Goal: Transaction & Acquisition: Purchase product/service

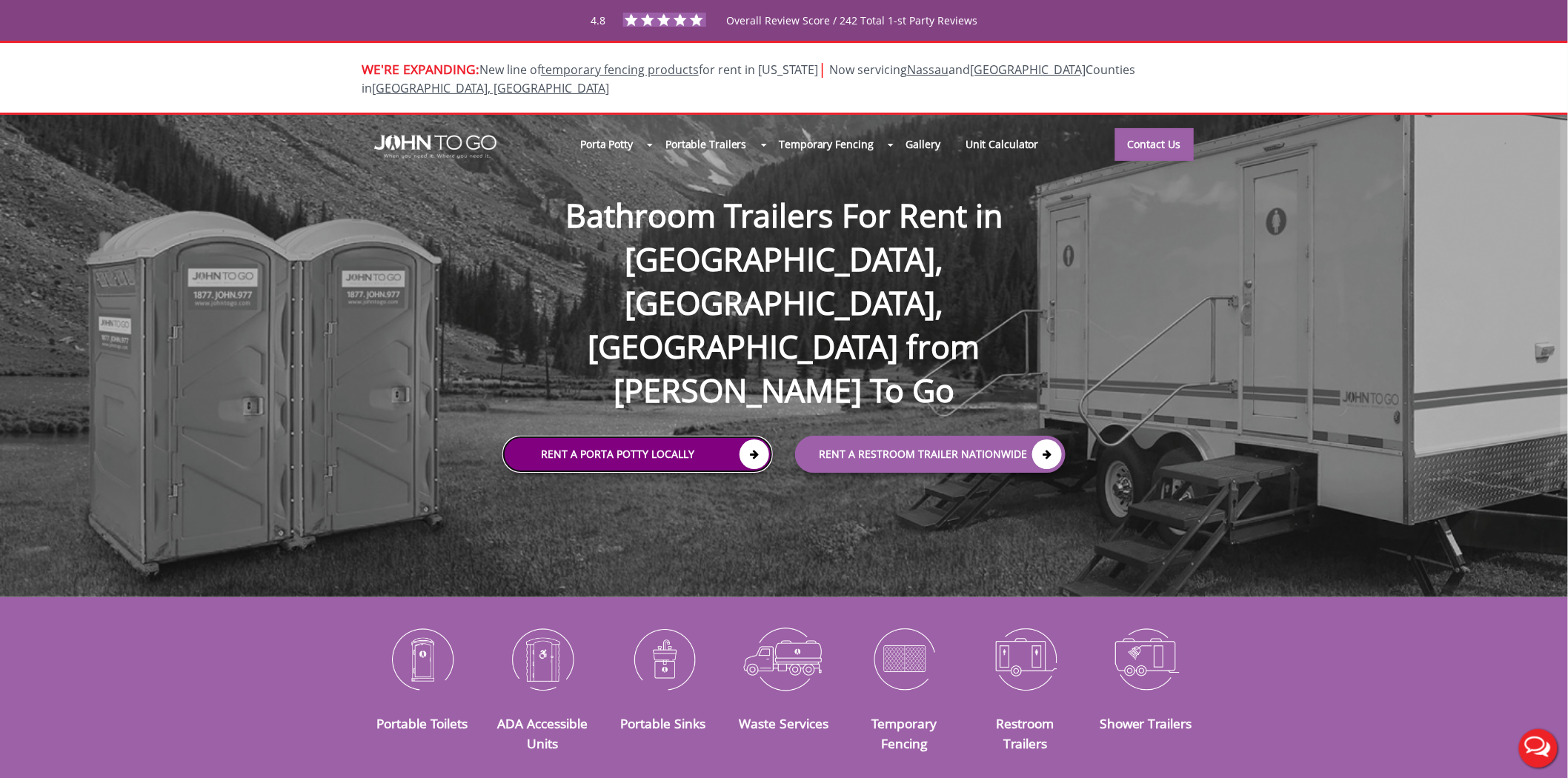
click at [639, 435] on link "Rent a Porta Potty Locally" at bounding box center [638, 453] width 271 height 37
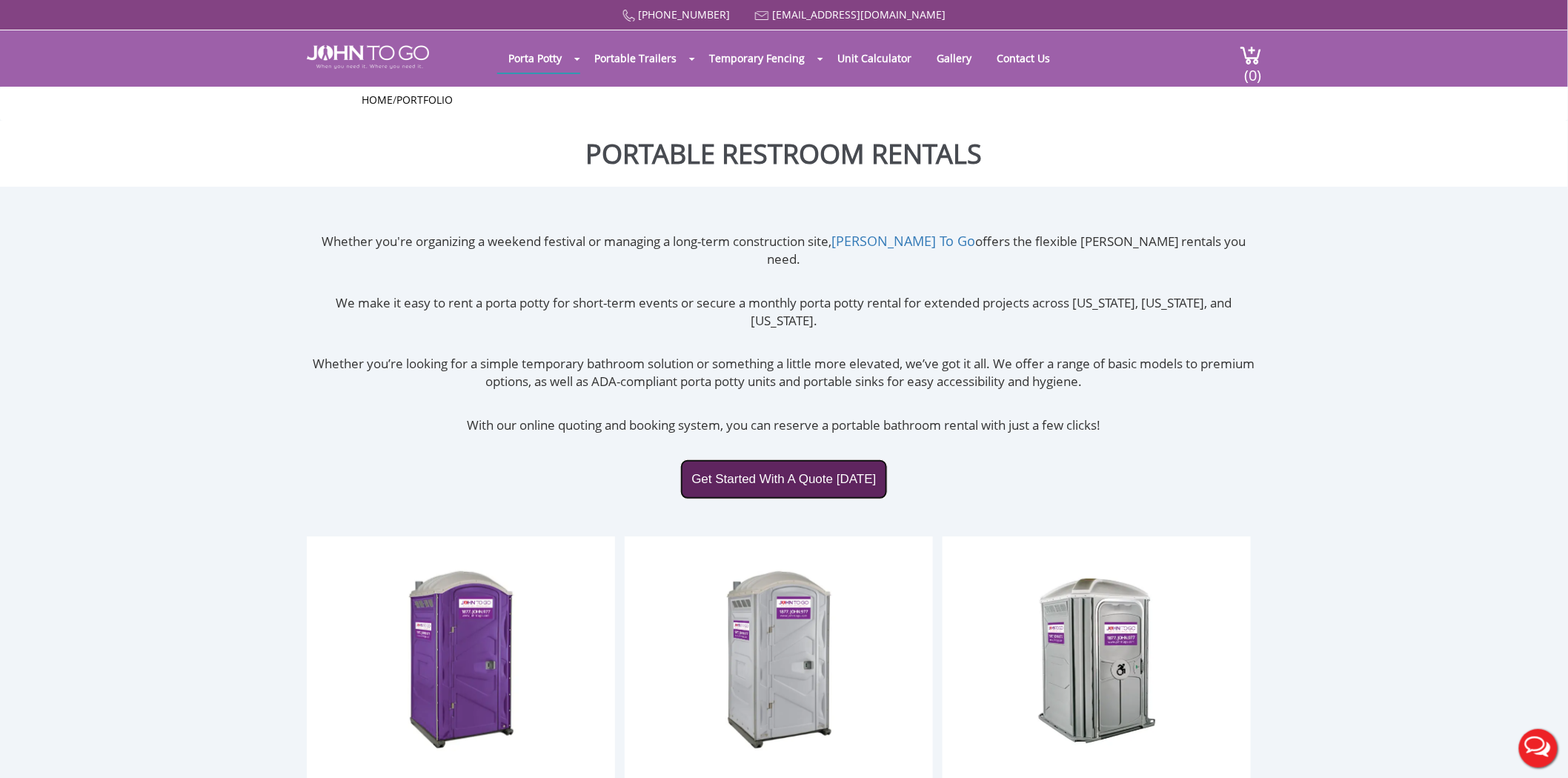
click at [766, 459] on link "Get Started With A Quote [DATE]" at bounding box center [783, 479] width 207 height 40
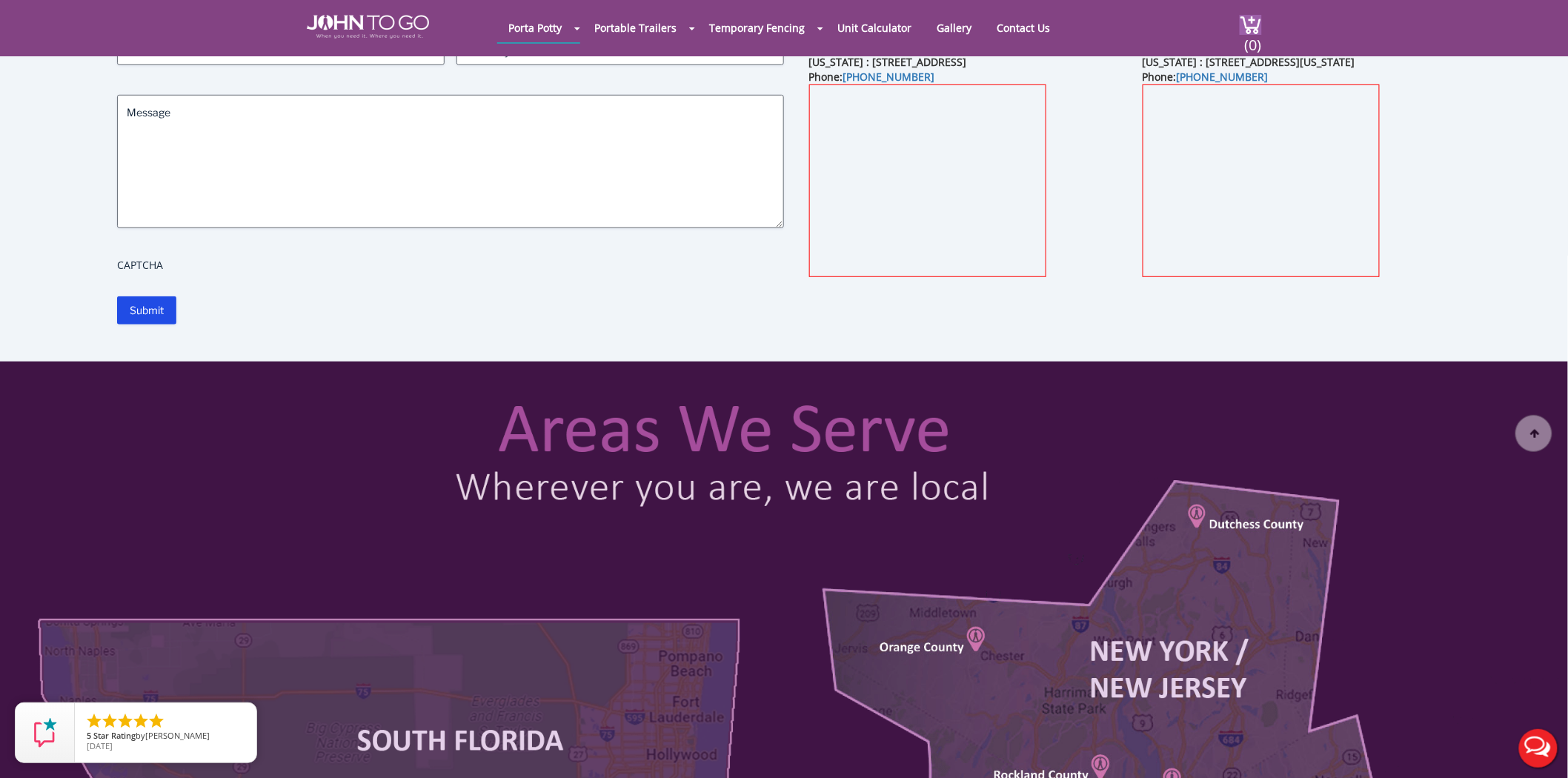
scroll to position [328, 0]
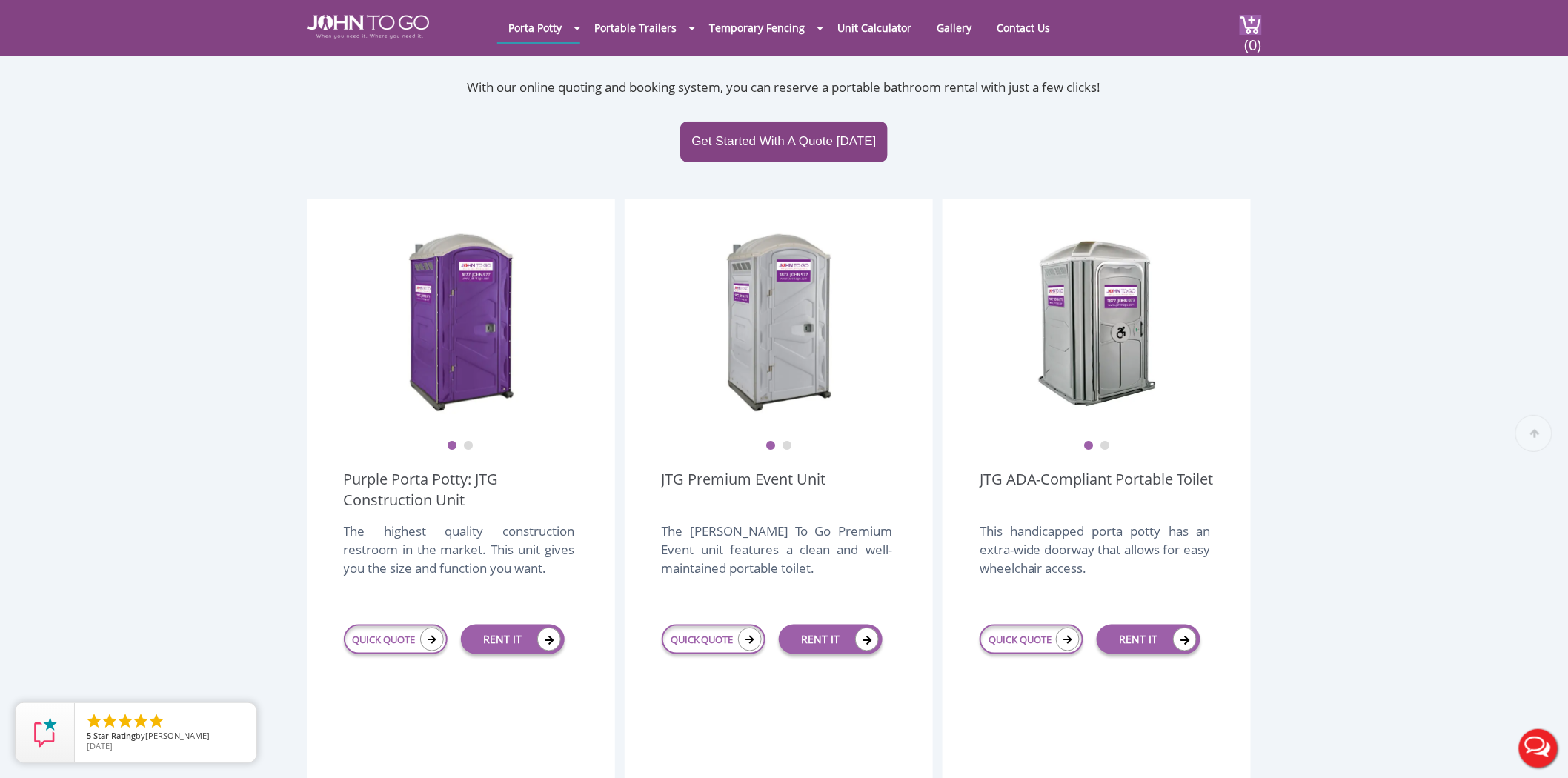
scroll to position [411, 0]
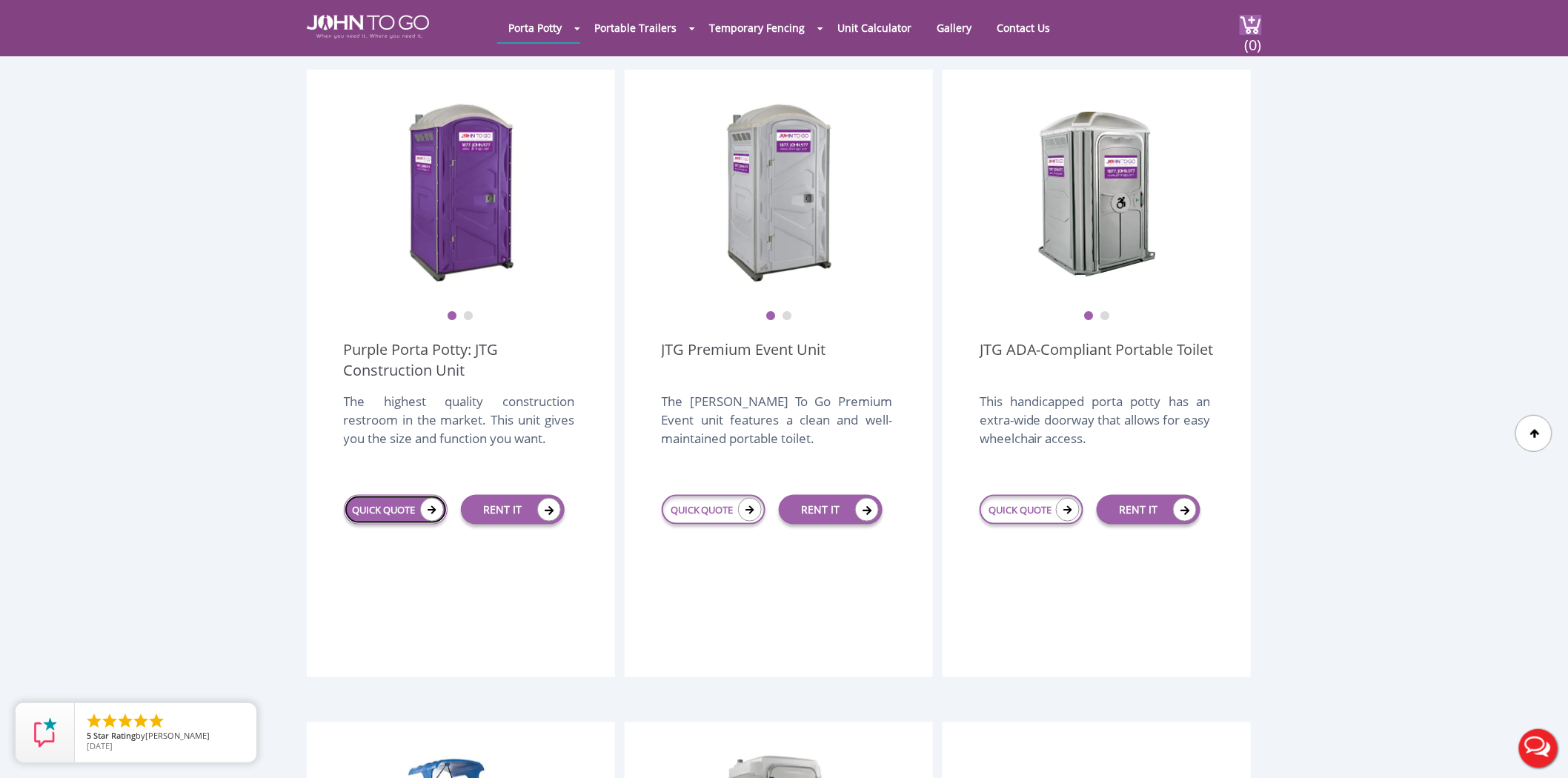
click at [396, 495] on link "QUICK QUOTE" at bounding box center [396, 510] width 104 height 30
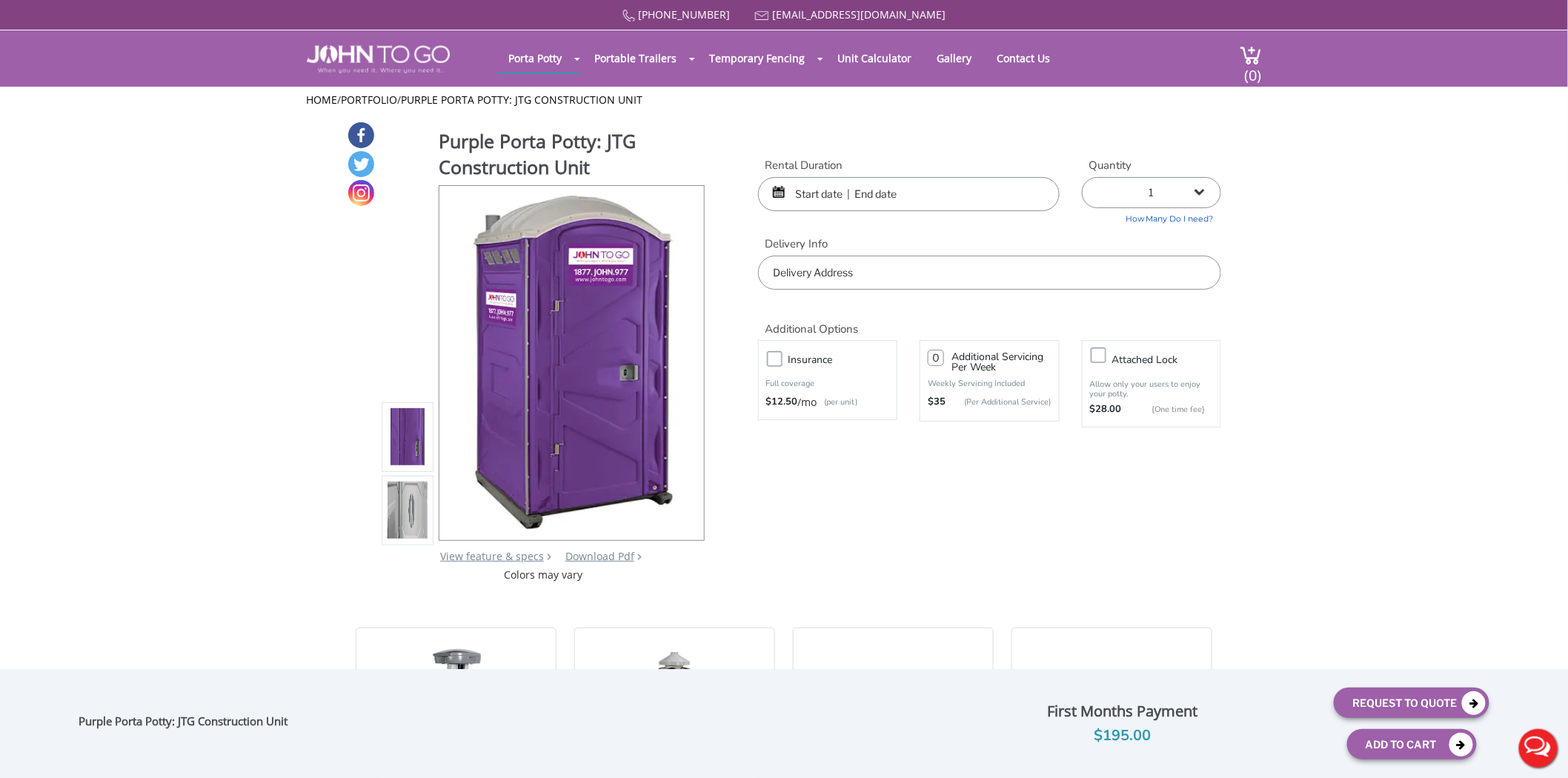
click at [816, 270] on input "text" at bounding box center [989, 272] width 463 height 34
type input "B"
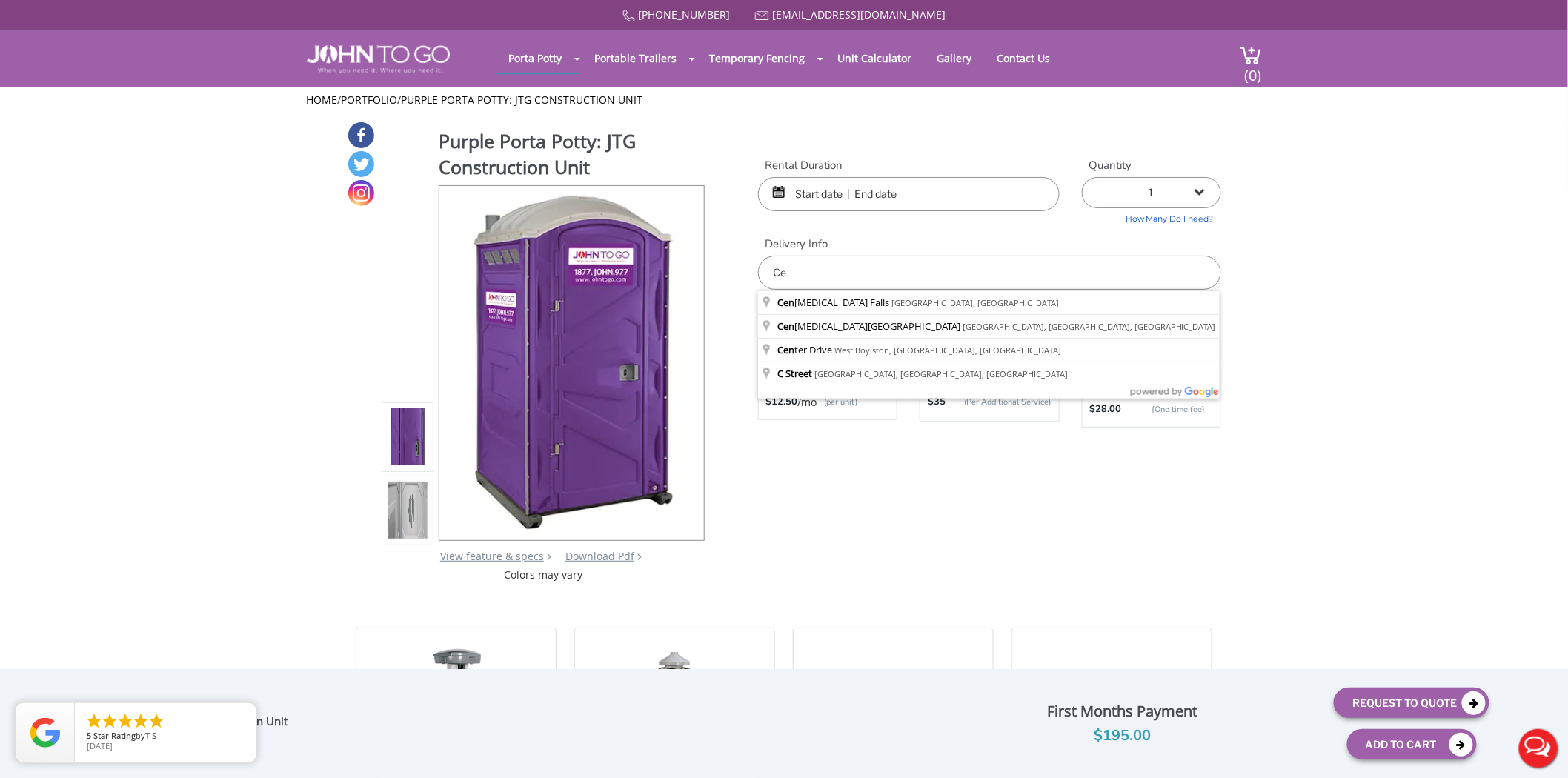
type input "C"
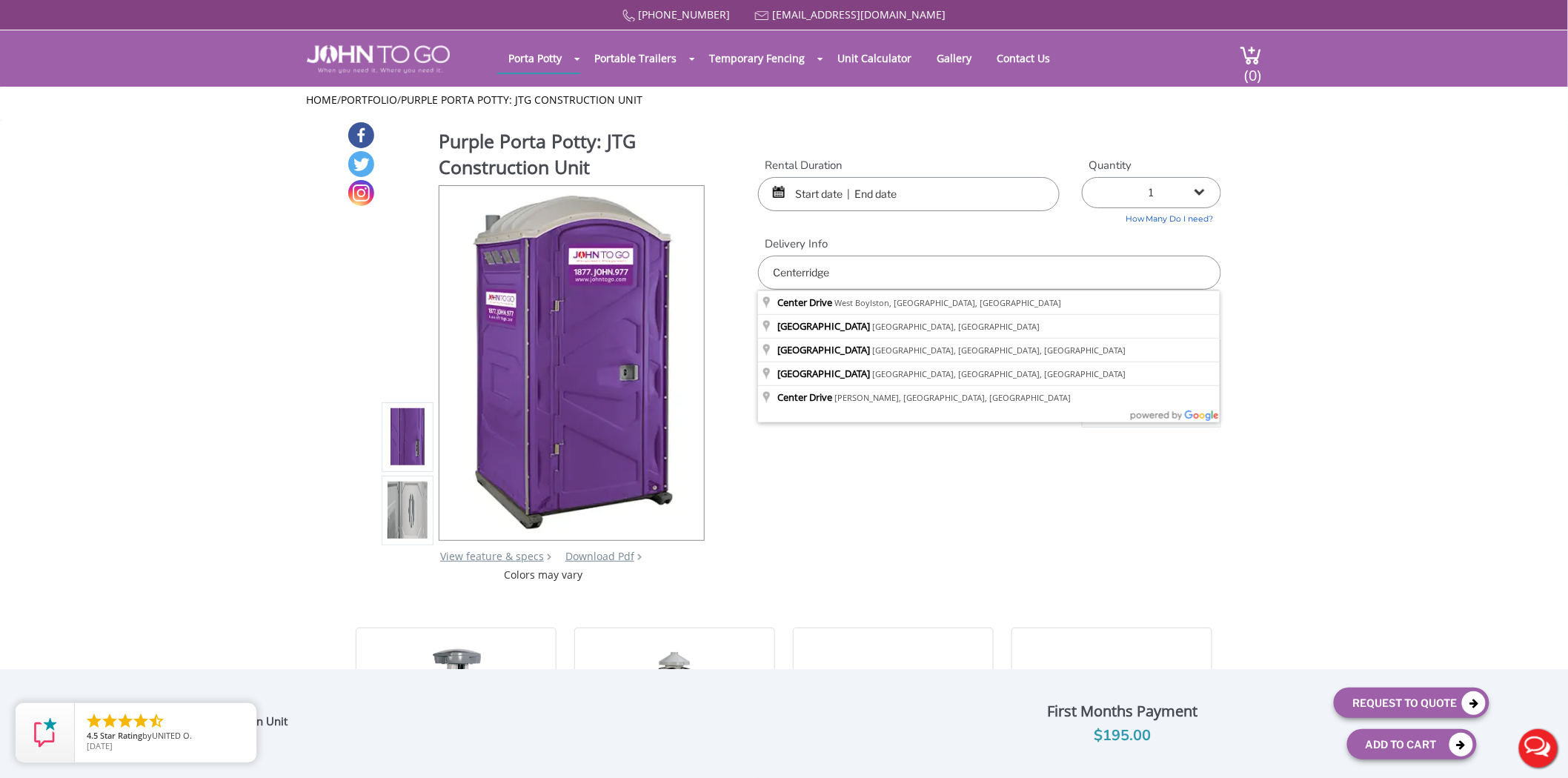
click at [805, 271] on input "Centerridge" at bounding box center [989, 272] width 463 height 34
click at [841, 269] on input "Center ridge" at bounding box center [989, 272] width 463 height 34
click at [900, 260] on input "Center ridge, NY" at bounding box center [989, 272] width 463 height 34
type input "Center ridge, NY"
click at [858, 238] on div "877 564 6977 info@johntogo.com Porta Potty Portable Toilets ADA Accessible Unit…" at bounding box center [784, 398] width 1568 height 797
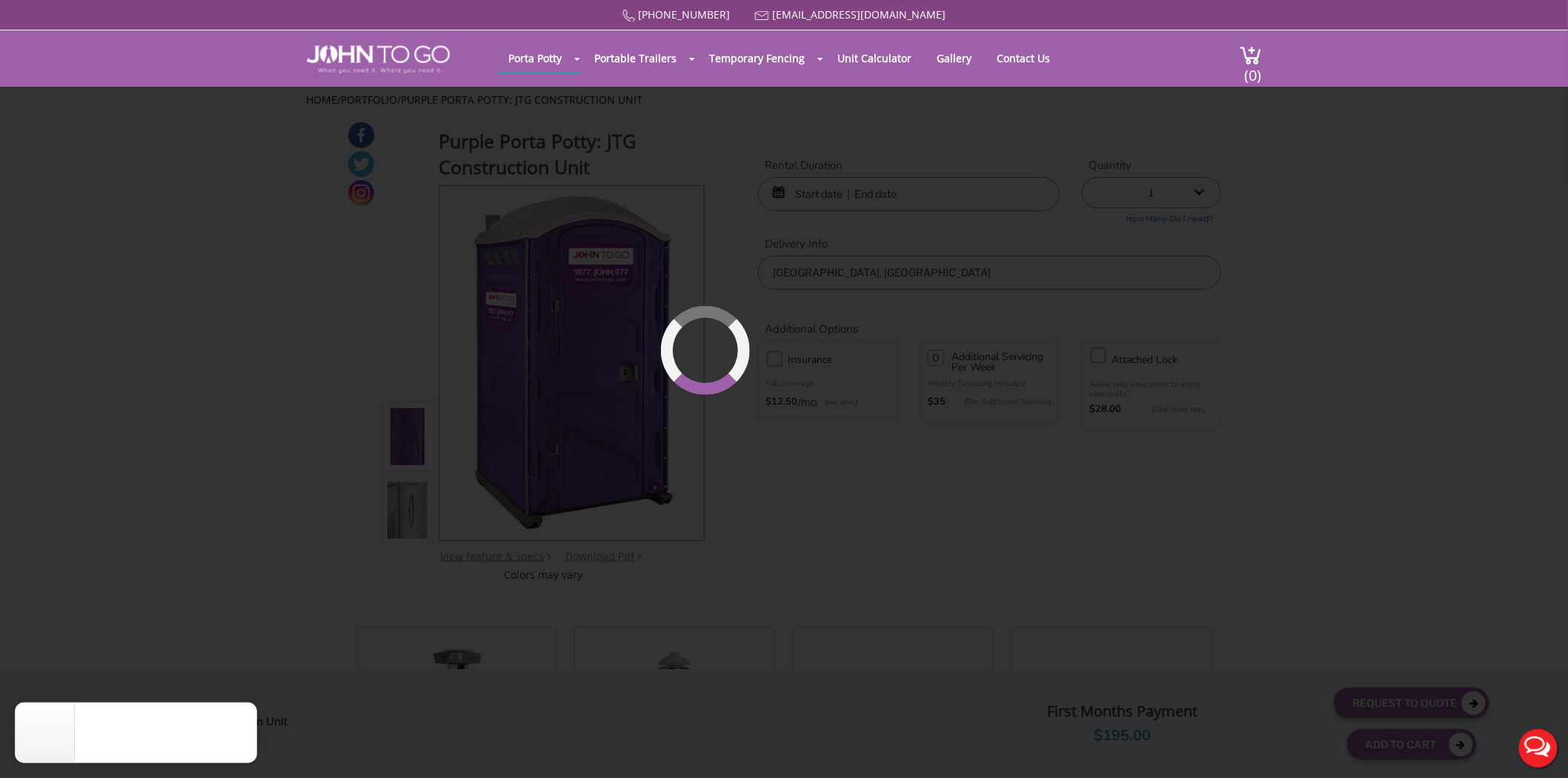
click at [857, 237] on div at bounding box center [784, 389] width 1568 height 778
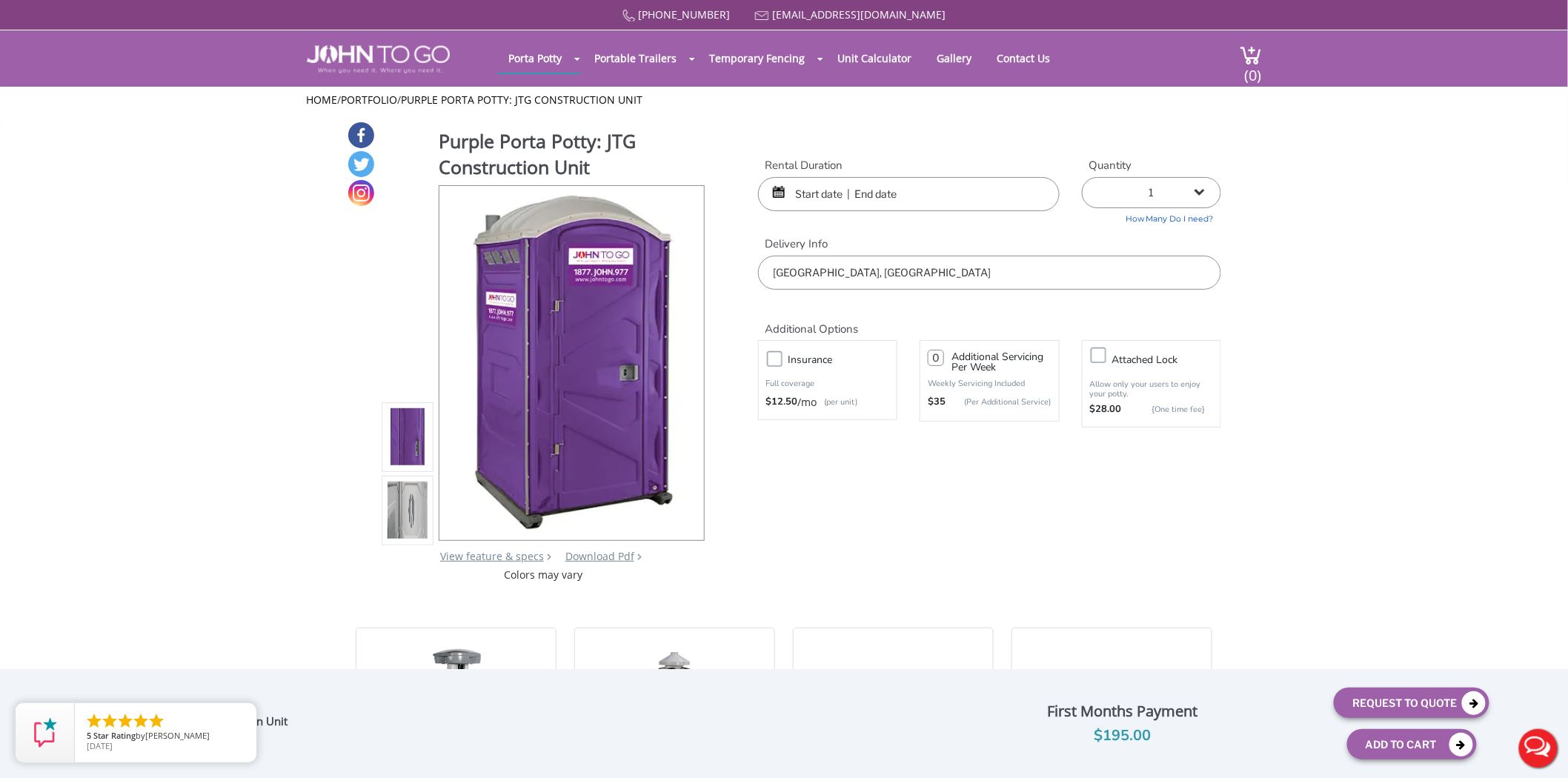
click at [832, 227] on div "Rental Duration Quantity 1 2 (5% discount) 3 (8% discount) 4 (10% discount) 5 (…" at bounding box center [989, 224] width 485 height 133
click at [841, 244] on label "Delivery Info" at bounding box center [989, 244] width 463 height 16
click at [740, 303] on div "Purple Porta Potty: JTG Construction Unit View feature & specs Download Pdf Pro…" at bounding box center [784, 351] width 874 height 461
click at [839, 247] on label "Delivery Info" at bounding box center [989, 244] width 463 height 16
click at [827, 242] on label "Delivery Info" at bounding box center [989, 244] width 463 height 16
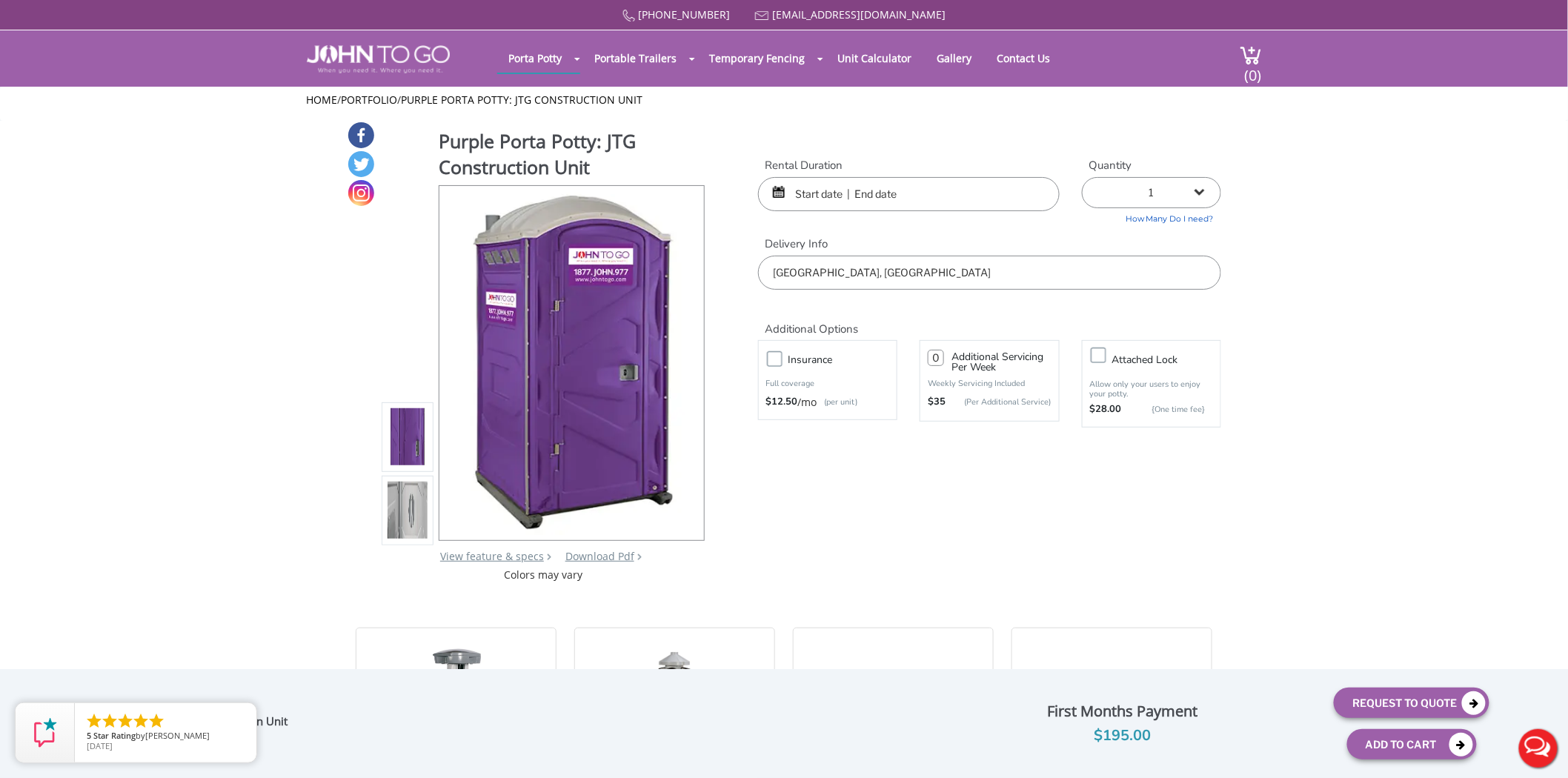
click at [765, 243] on label "Delivery Info" at bounding box center [989, 244] width 463 height 16
click at [806, 239] on label "Delivery Info" at bounding box center [989, 244] width 463 height 16
click at [788, 494] on div "Purple Porta Potty: JTG Construction Unit View feature & specs Download Pdf Pro…" at bounding box center [784, 351] width 874 height 461
